Goal: Information Seeking & Learning: Learn about a topic

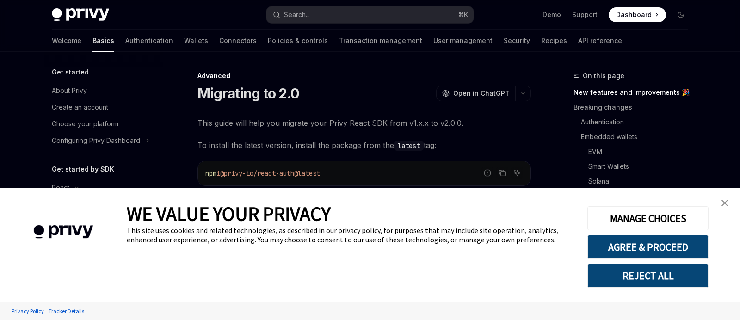
scroll to position [185, 0]
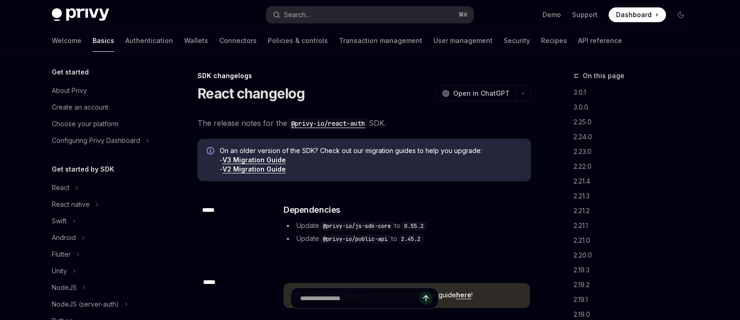
type textarea "*"
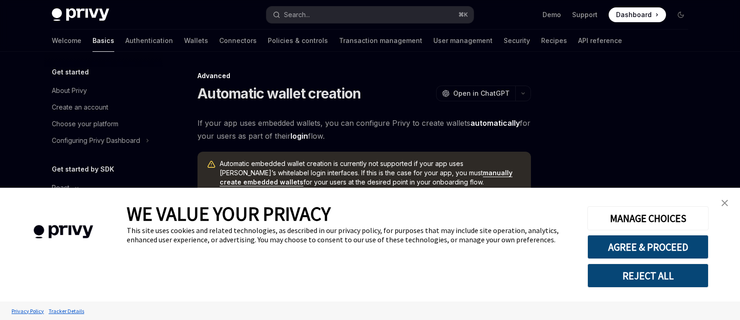
scroll to position [152, 0]
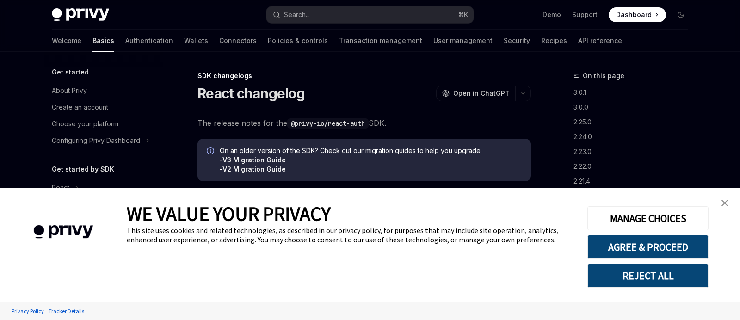
scroll to position [249, 0]
